Goal: Task Accomplishment & Management: Use online tool/utility

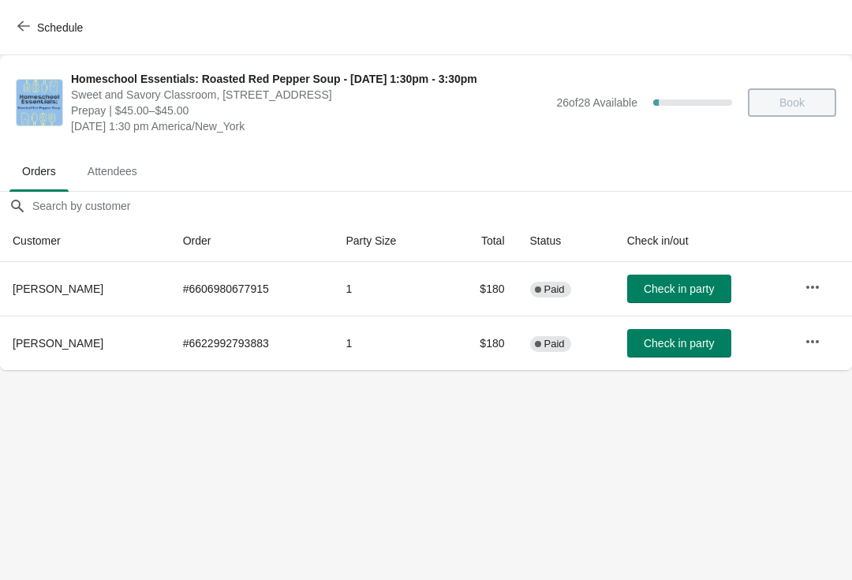
click at [31, 17] on button "Schedule" at bounding box center [52, 27] width 88 height 28
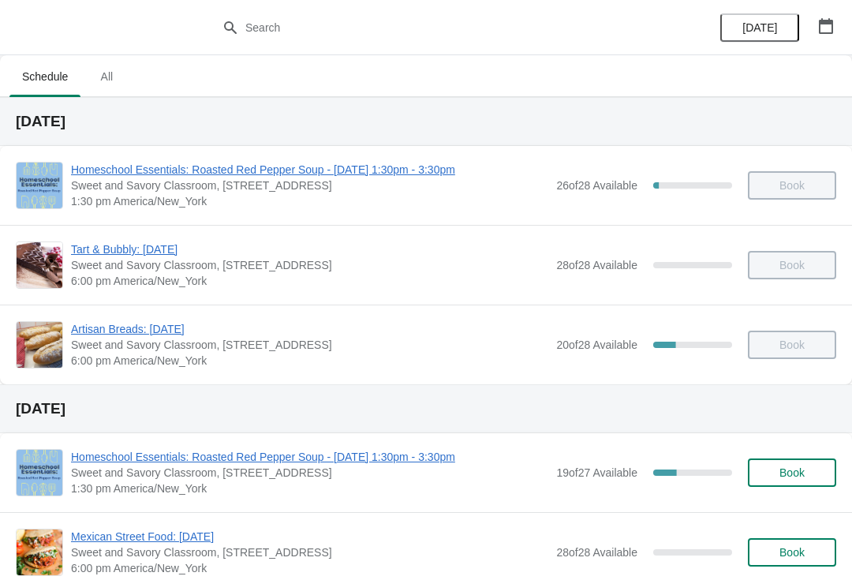
click at [181, 458] on span "Homeschool Essentials: Roasted Red Pepper Soup - [DATE] 1:30pm - 3:30pm" at bounding box center [309, 457] width 477 height 16
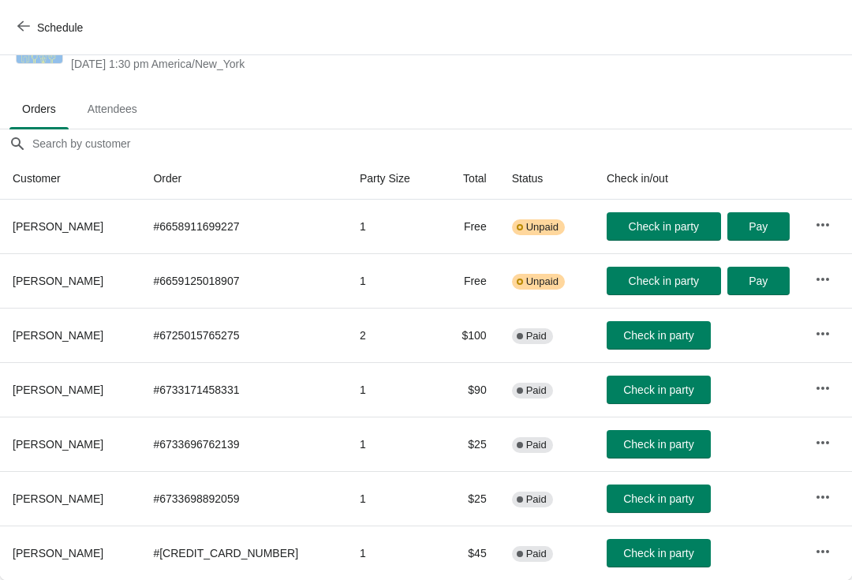
scroll to position [62, 0]
click at [644, 331] on span "Check in party" at bounding box center [658, 335] width 70 height 13
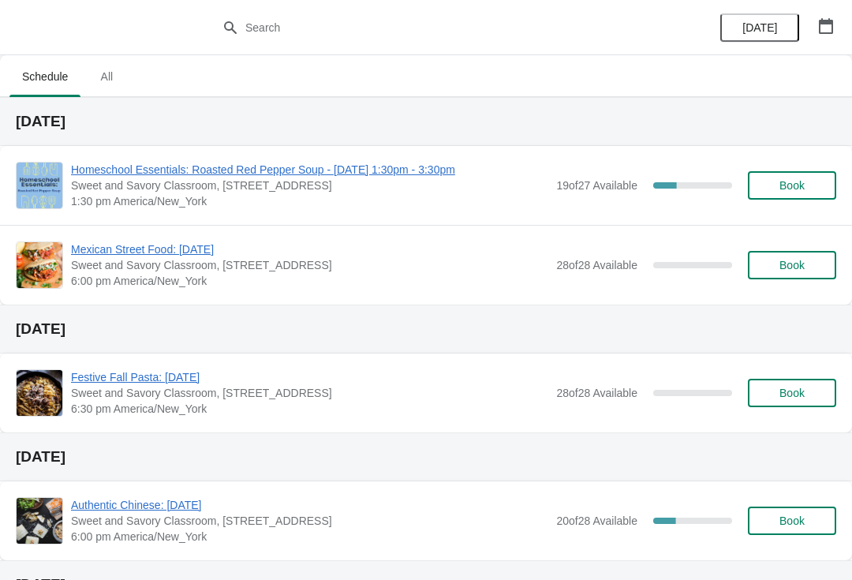
click at [157, 171] on span "Homeschool Essentials: Roasted Red Pepper Soup - [DATE] 1:30pm - 3:30pm" at bounding box center [309, 170] width 477 height 16
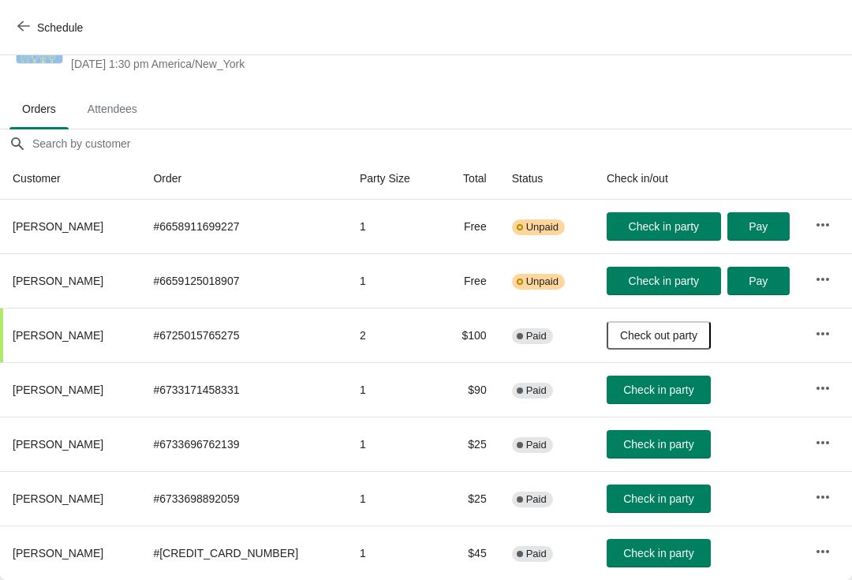
scroll to position [62, 0]
click at [636, 446] on span "Check in party" at bounding box center [658, 444] width 70 height 13
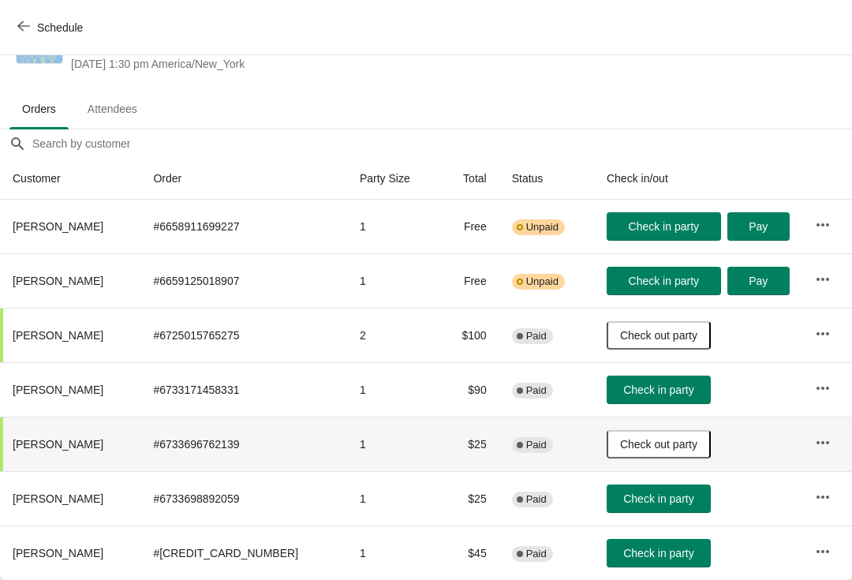
click at [642, 507] on button "Check in party" at bounding box center [659, 498] width 104 height 28
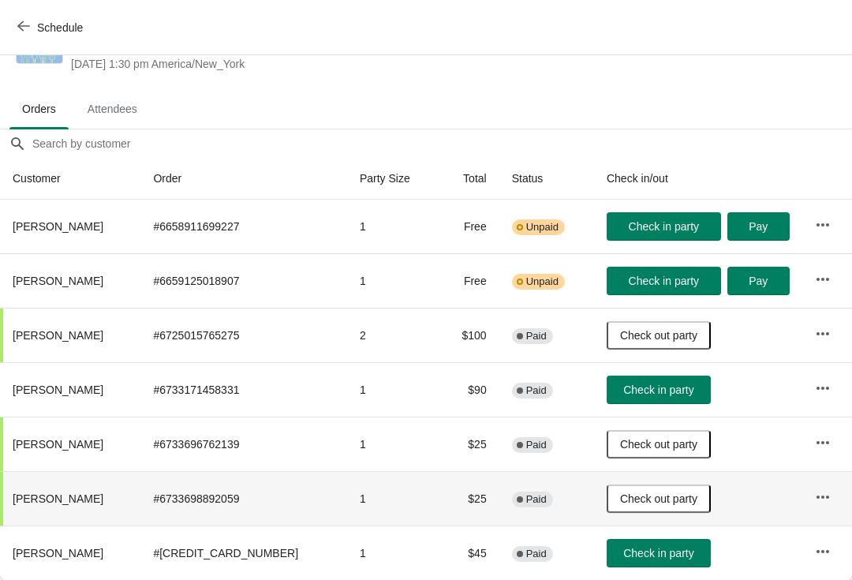
click at [637, 559] on span "Check in party" at bounding box center [658, 553] width 70 height 13
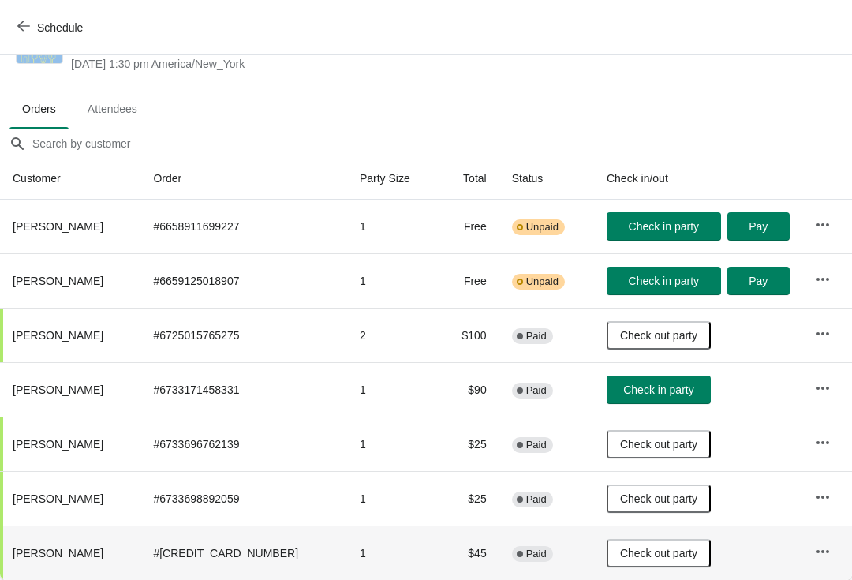
click at [650, 392] on span "Check in party" at bounding box center [658, 389] width 70 height 13
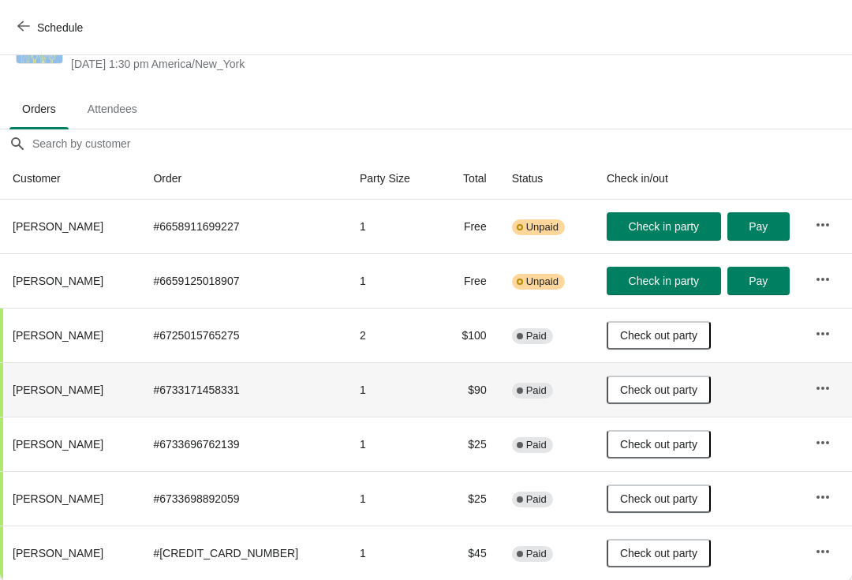
click at [661, 225] on span "Check in party" at bounding box center [664, 226] width 70 height 13
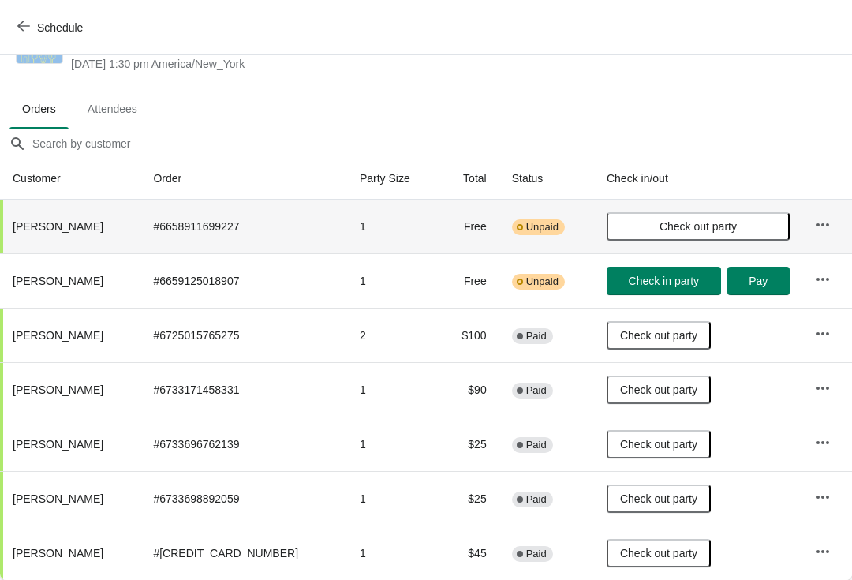
click at [659, 222] on span "Check out party" at bounding box center [697, 226] width 77 height 13
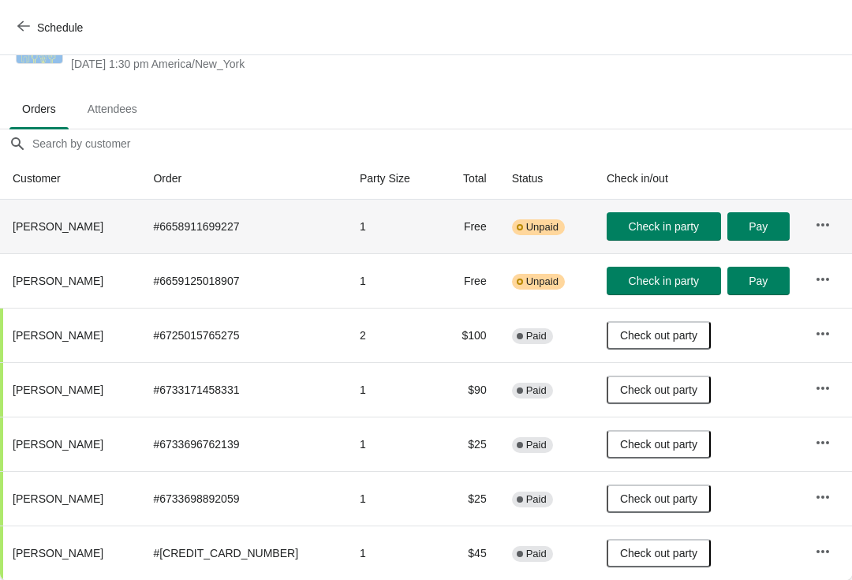
click at [632, 282] on span "Check in party" at bounding box center [664, 280] width 70 height 13
